Goal: Task Accomplishment & Management: Manage account settings

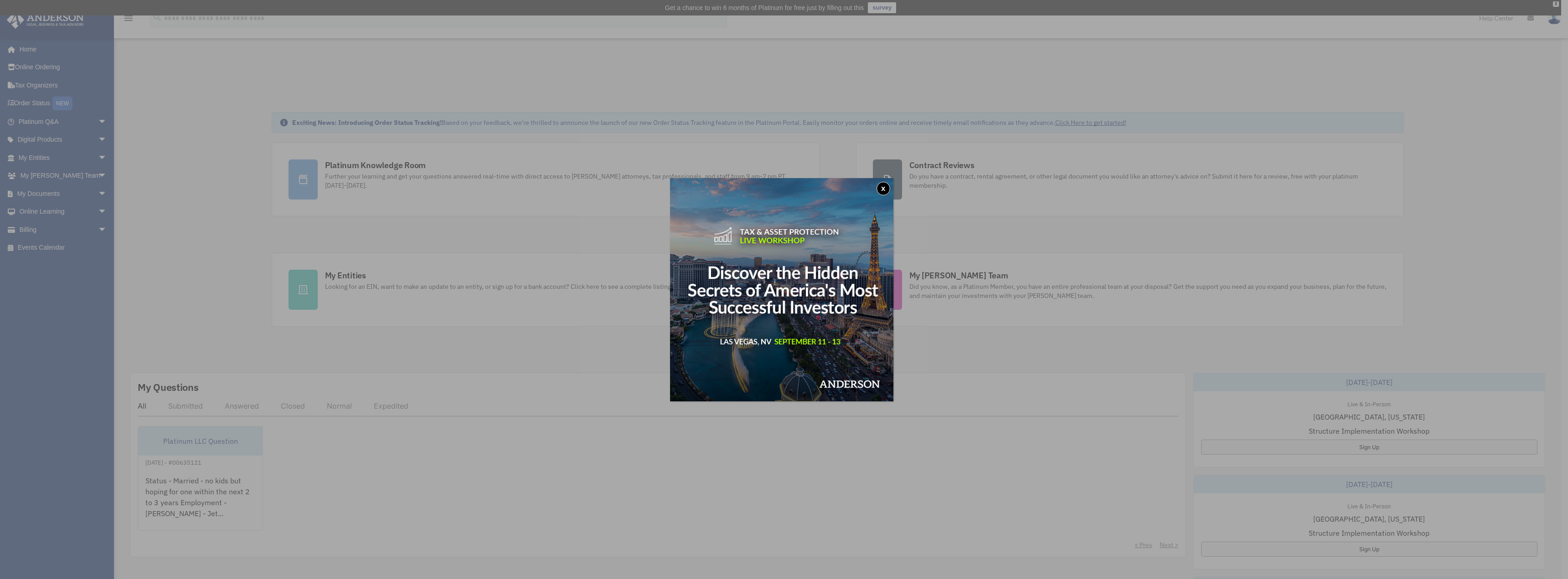
click at [885, 186] on button "x" at bounding box center [883, 188] width 14 height 14
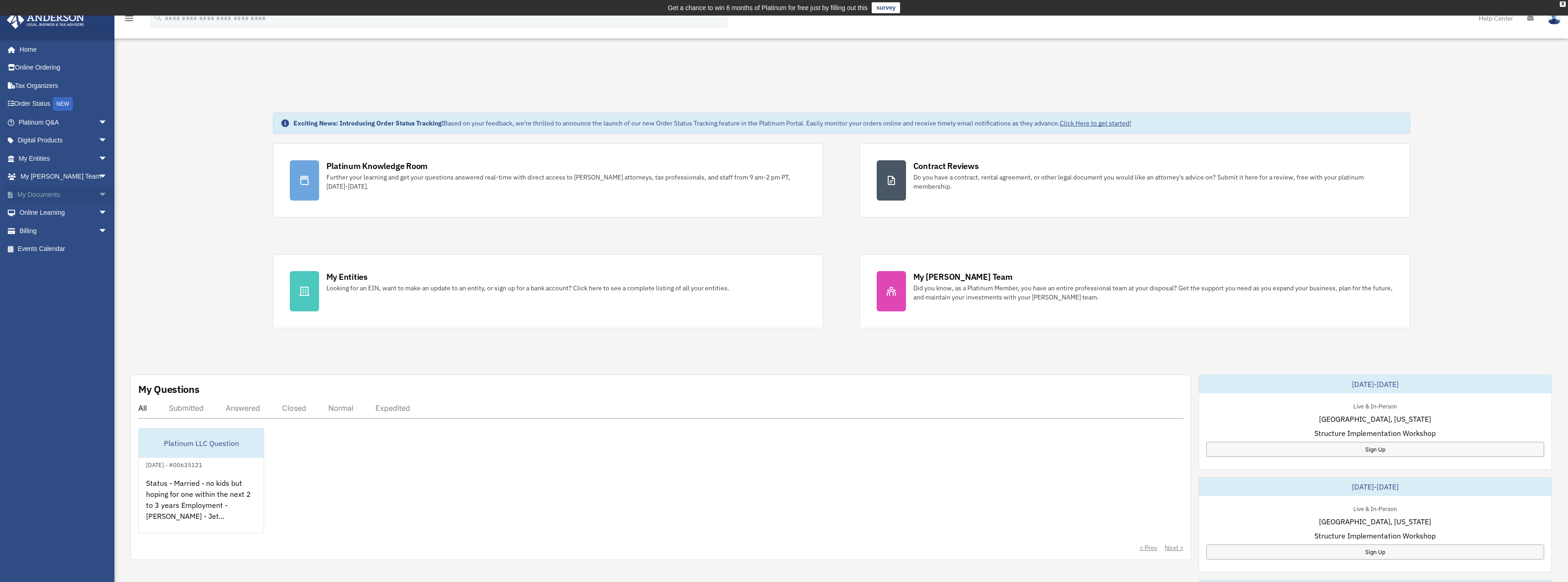
click at [41, 196] on link "My Documents arrow_drop_down" at bounding box center [63, 194] width 115 height 19
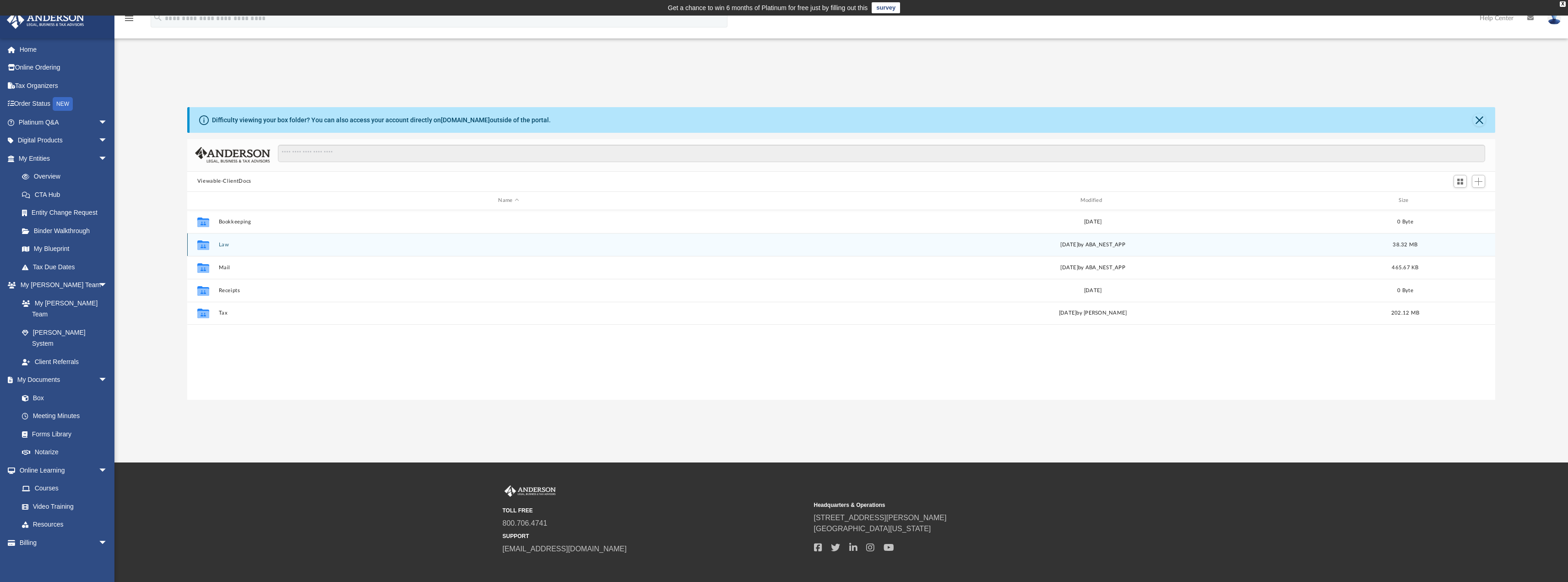
scroll to position [202, 1301]
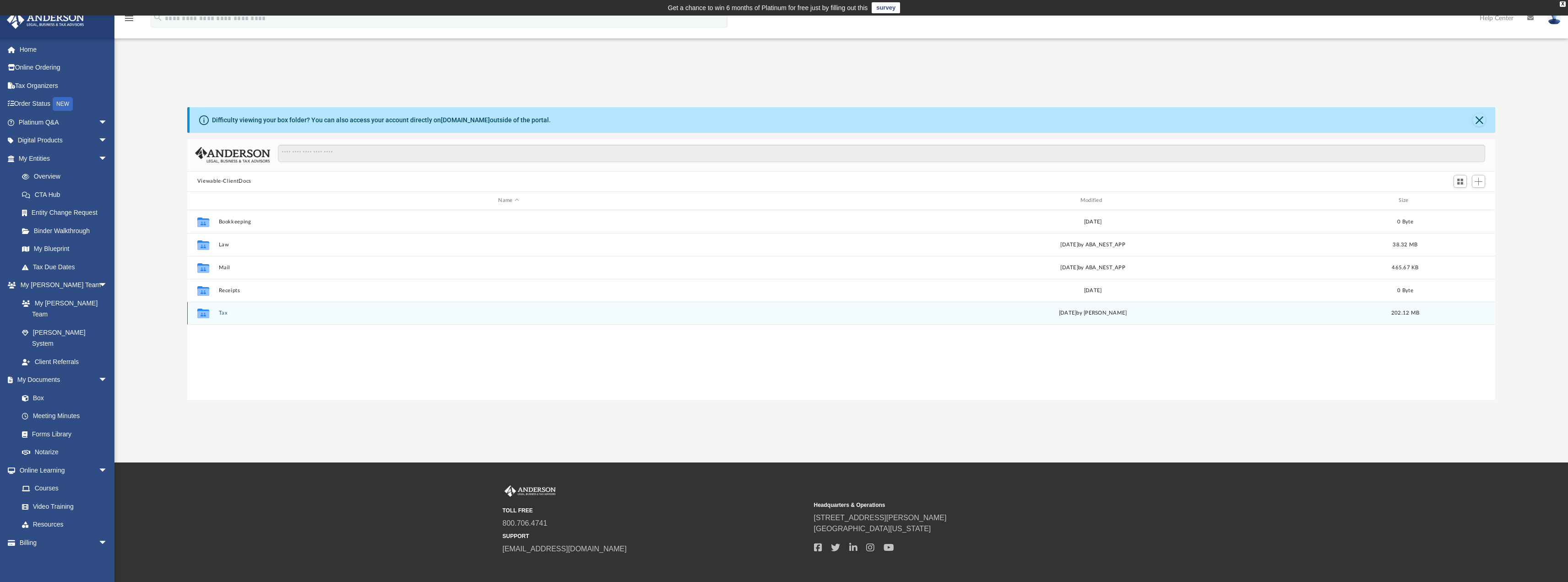
click at [224, 311] on button "Tax" at bounding box center [508, 313] width 580 height 6
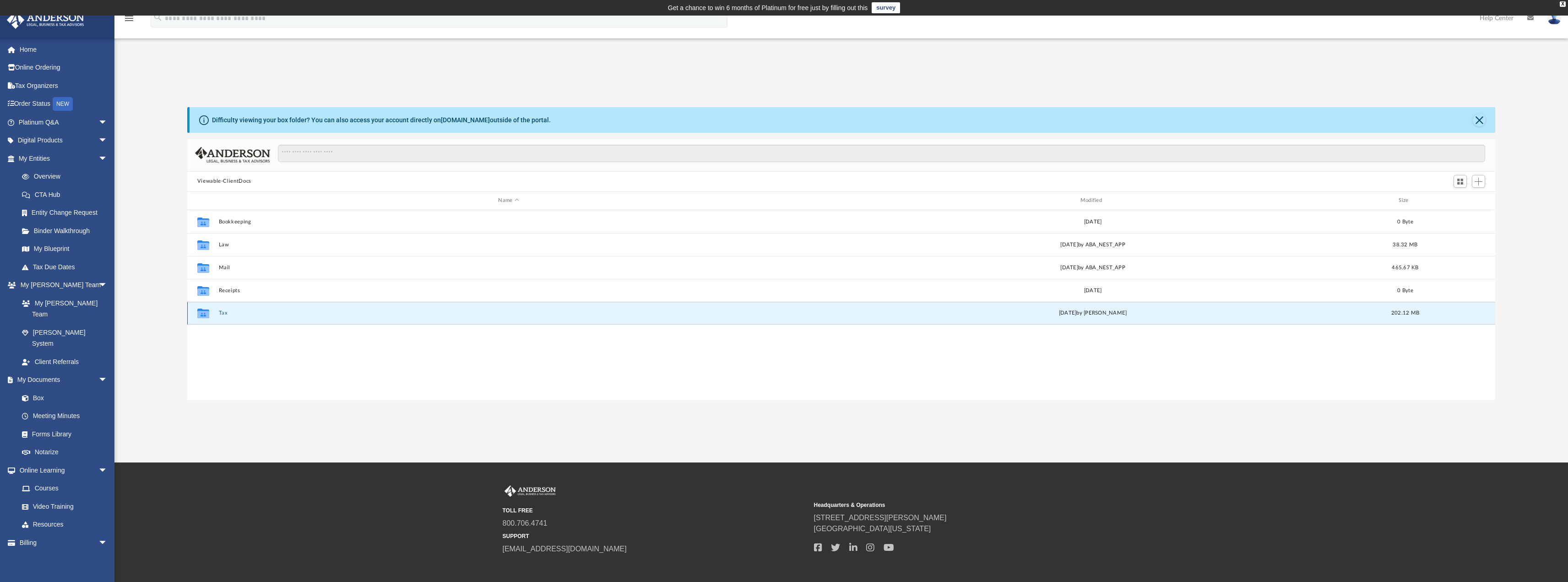
click at [224, 311] on button "Tax" at bounding box center [508, 313] width 580 height 6
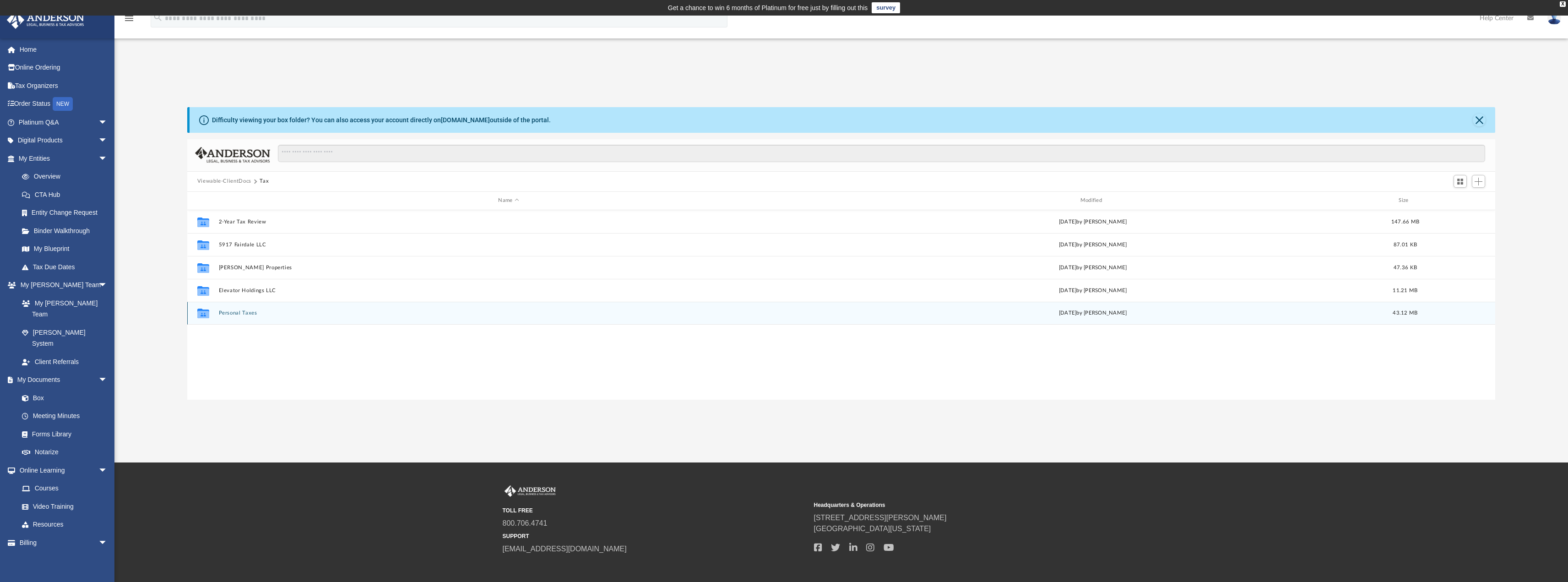
click at [248, 312] on button "Personal Taxes" at bounding box center [508, 313] width 580 height 6
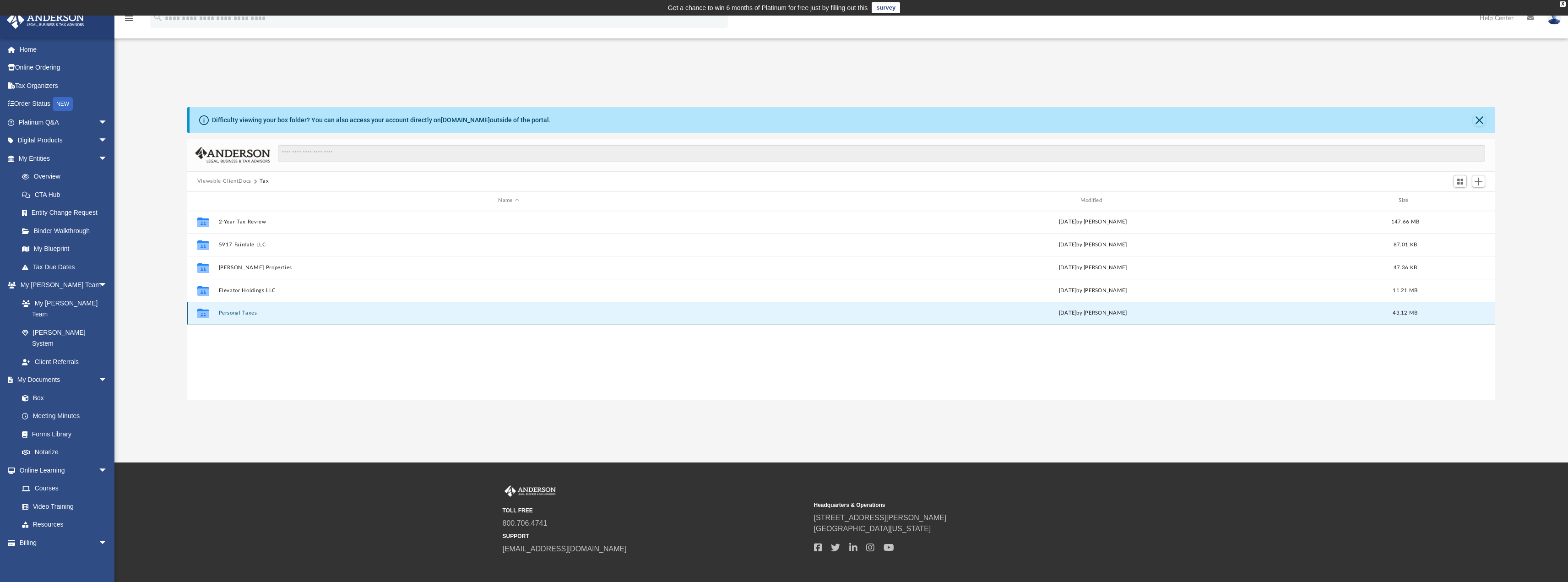
click at [248, 312] on button "Personal Taxes" at bounding box center [508, 313] width 580 height 6
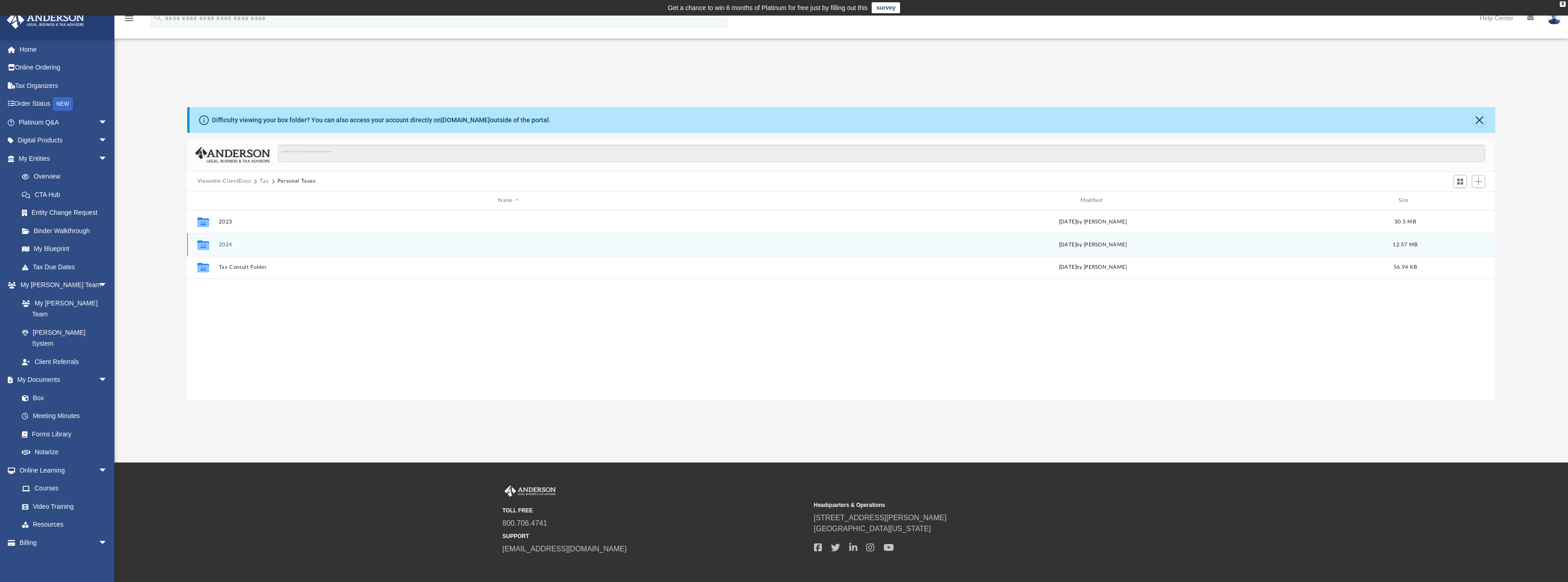
click at [226, 246] on button "2024" at bounding box center [508, 245] width 580 height 6
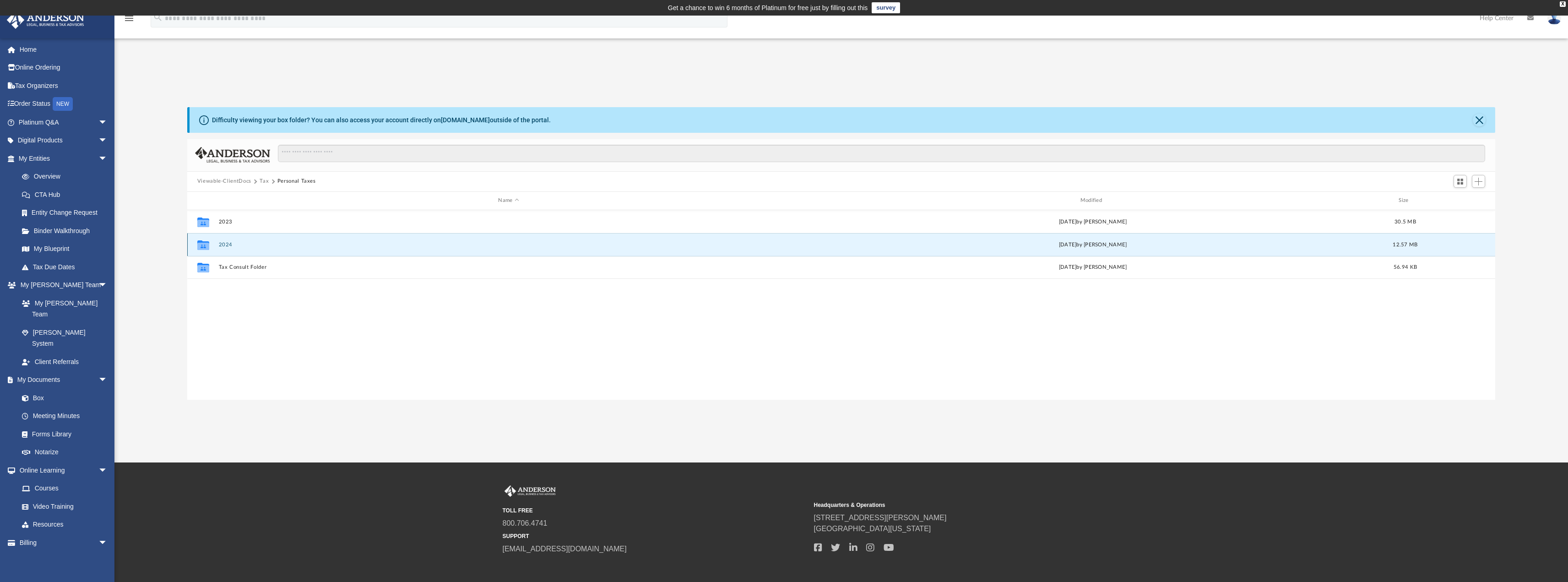
click at [226, 246] on button "2024" at bounding box center [508, 245] width 580 height 6
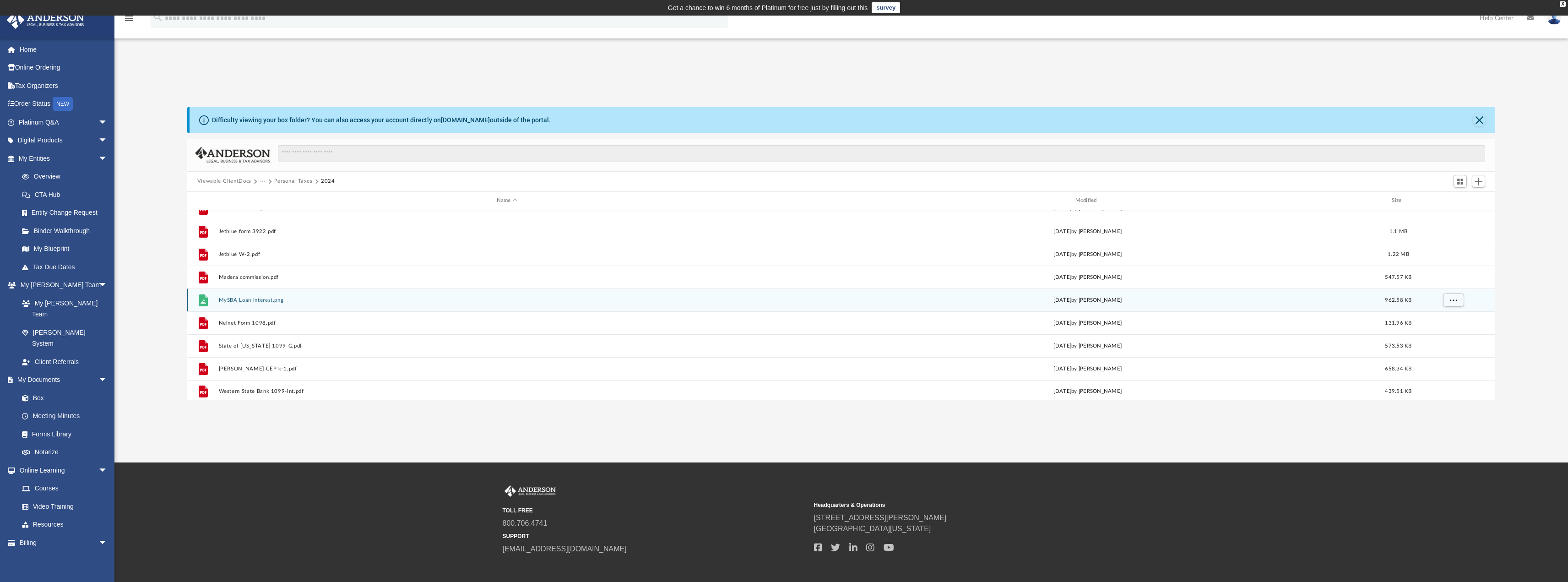
scroll to position [429, 0]
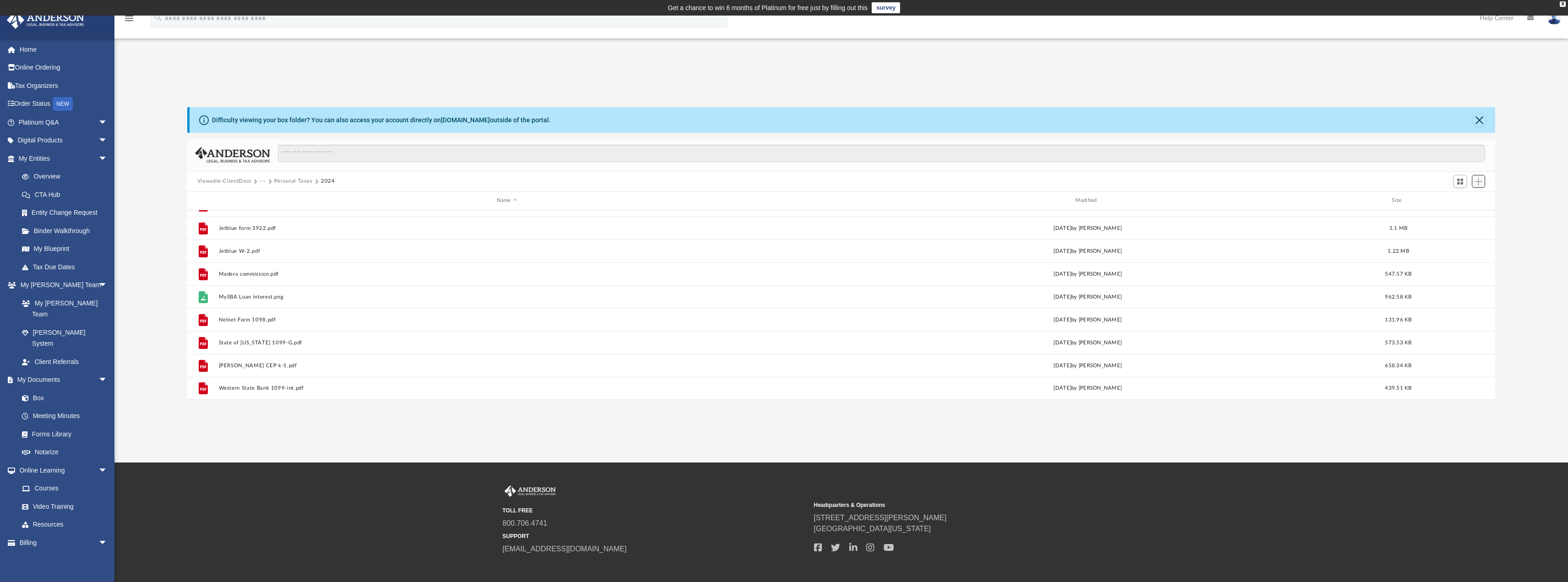
click at [1482, 183] on span "Add" at bounding box center [1479, 181] width 8 height 8
click at [1463, 198] on li "Upload" at bounding box center [1465, 200] width 30 height 10
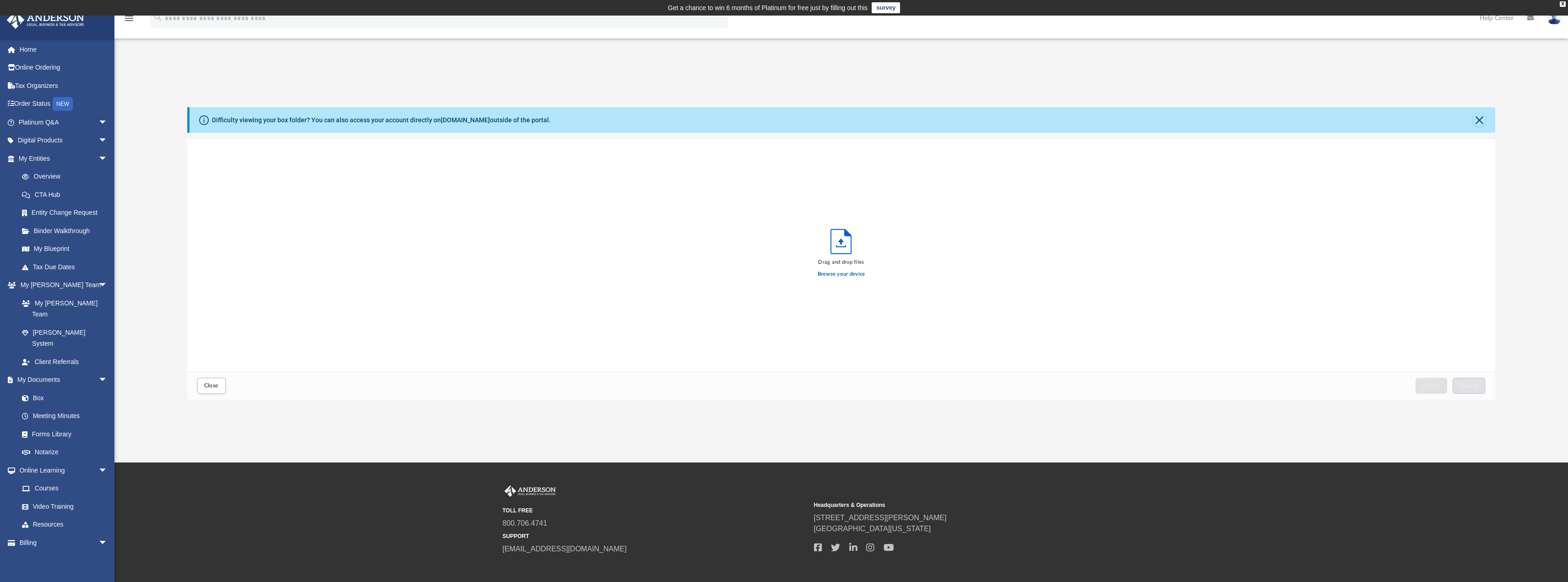
scroll to position [225, 1301]
click at [835, 276] on label "Browse your device" at bounding box center [841, 274] width 47 height 8
click at [0, 0] on input "Browse your device" at bounding box center [0, 0] width 0 height 0
click at [1477, 389] on button "Upload" at bounding box center [1470, 386] width 33 height 16
click at [206, 385] on span "Close" at bounding box center [211, 386] width 14 height 6
